Goal: Information Seeking & Learning: Learn about a topic

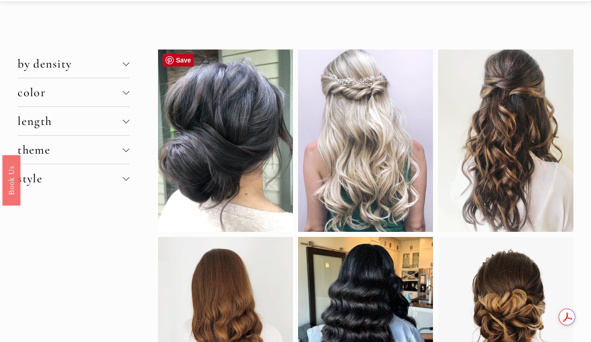
scroll to position [47, 0]
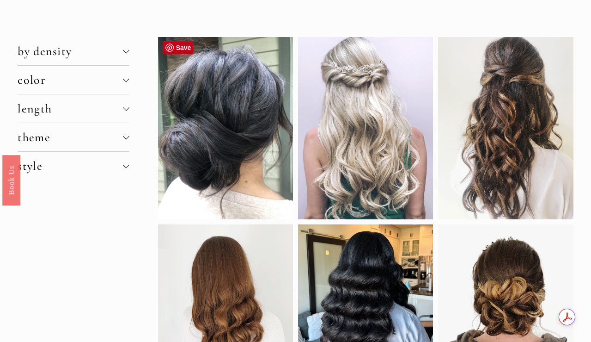
click at [247, 133] on div at bounding box center [225, 128] width 135 height 182
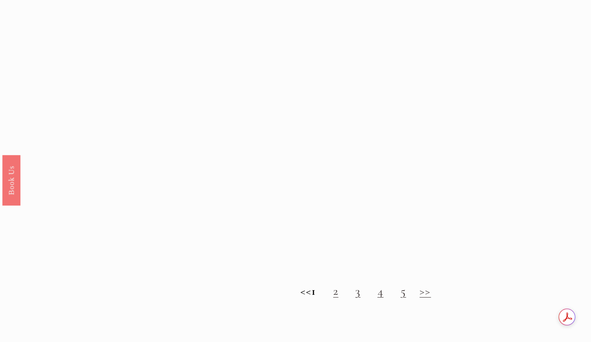
scroll to position [730, 0]
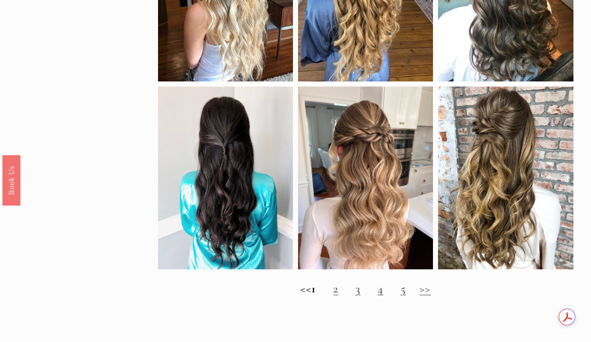
click at [338, 291] on link "2" at bounding box center [335, 288] width 5 height 14
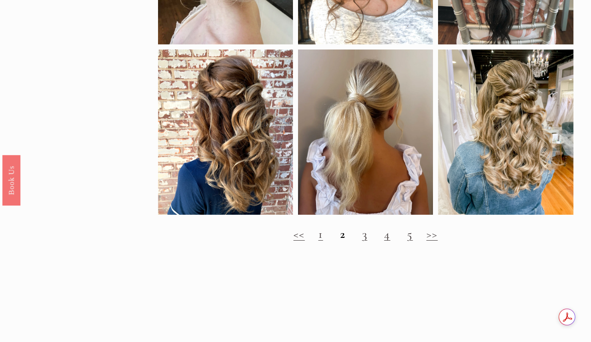
scroll to position [793, 0]
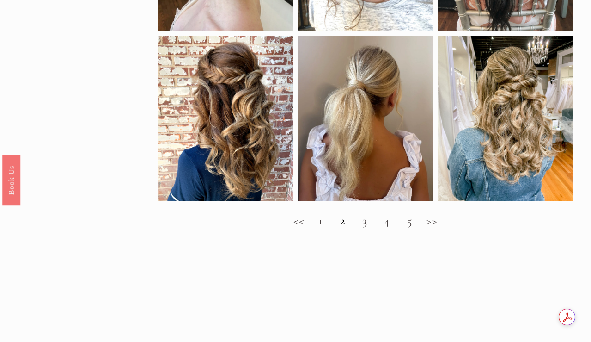
click at [320, 225] on link "1" at bounding box center [321, 220] width 5 height 14
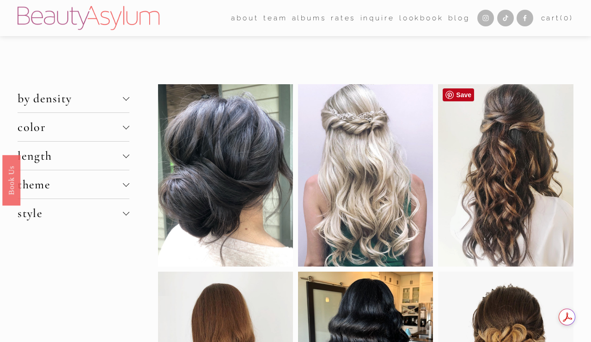
click at [530, 205] on div at bounding box center [505, 175] width 135 height 182
click at [223, 225] on div at bounding box center [225, 175] width 135 height 182
